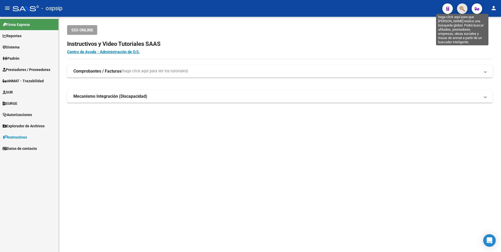
click at [461, 8] on icon "button" at bounding box center [462, 9] width 5 height 6
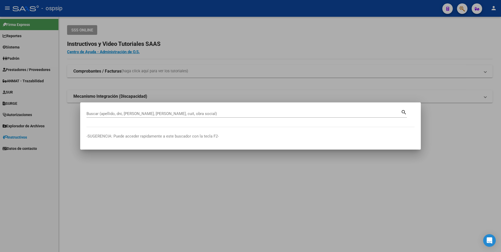
click at [287, 63] on div at bounding box center [250, 126] width 501 height 252
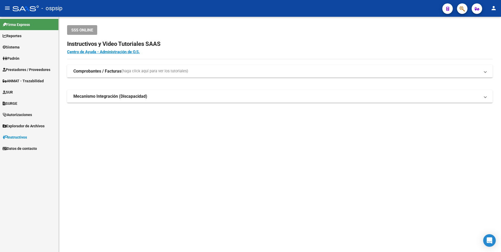
click at [36, 66] on link "Prestadores / Proveedores" at bounding box center [29, 69] width 58 height 11
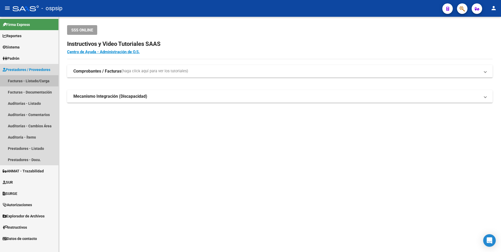
click at [24, 80] on link "Facturas - Listado/Carga" at bounding box center [29, 80] width 58 height 11
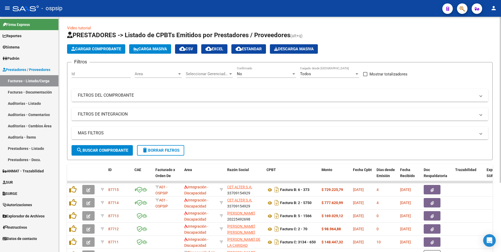
click at [142, 97] on mat-panel-title "FILTROS DEL COMPROBANTE" at bounding box center [277, 96] width 398 height 6
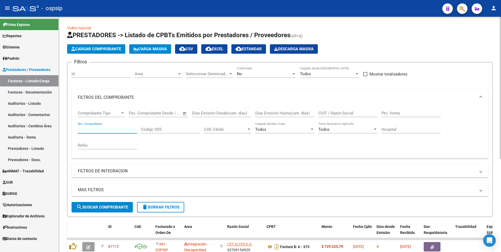
click at [97, 131] on input "Nro. Comprobante" at bounding box center [107, 129] width 59 height 5
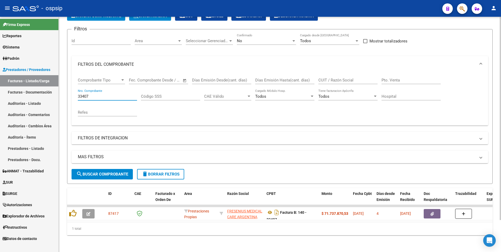
scroll to position [37, 0]
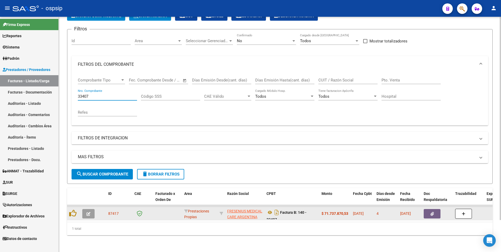
type input "33407"
click at [433, 213] on button "button" at bounding box center [432, 213] width 17 height 9
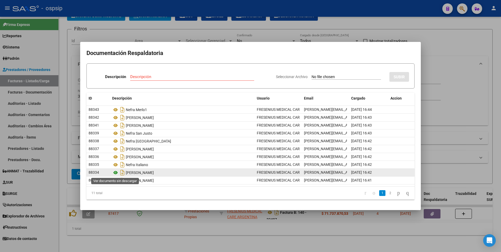
click at [115, 172] on icon at bounding box center [115, 173] width 7 height 6
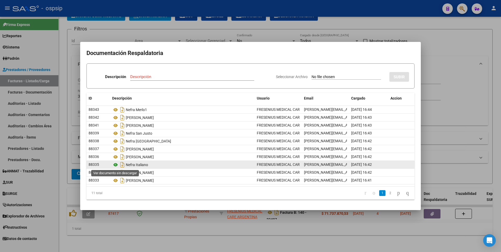
click at [114, 165] on icon at bounding box center [115, 165] width 7 height 6
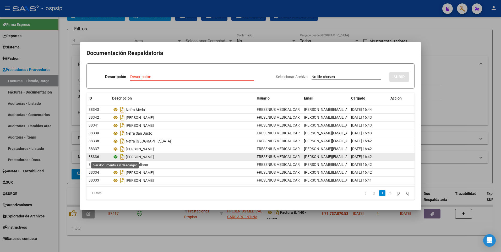
click at [115, 157] on icon at bounding box center [115, 157] width 7 height 6
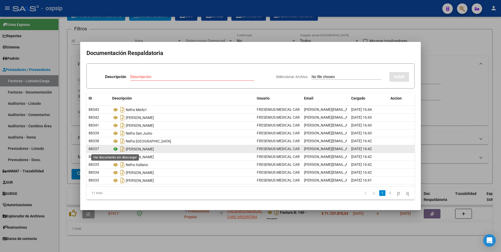
click at [115, 150] on icon at bounding box center [115, 149] width 7 height 6
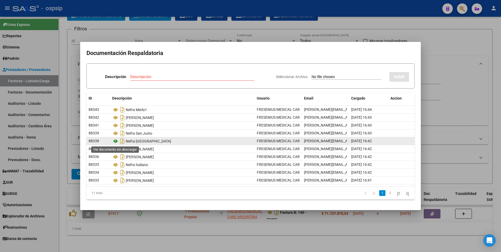
click at [116, 141] on icon at bounding box center [115, 141] width 7 height 6
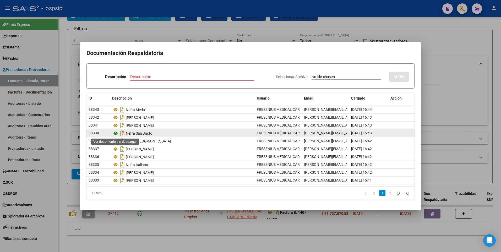
click at [115, 133] on icon at bounding box center [115, 133] width 7 height 6
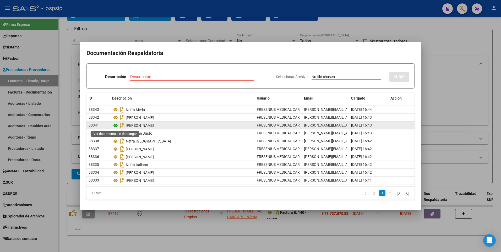
click at [114, 125] on icon at bounding box center [115, 125] width 7 height 6
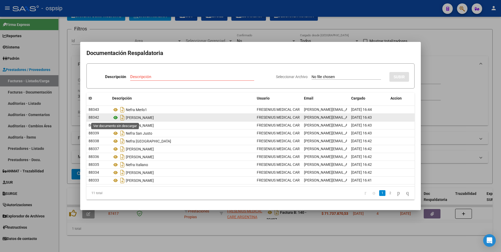
click at [115, 118] on icon at bounding box center [115, 118] width 7 height 6
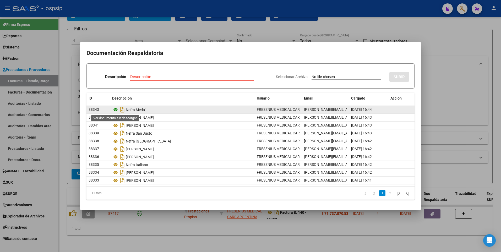
click at [116, 110] on icon at bounding box center [115, 110] width 7 height 6
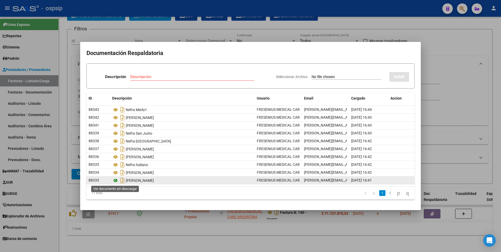
click at [114, 181] on icon at bounding box center [115, 180] width 7 height 6
